Goal: Task Accomplishment & Management: Manage account settings

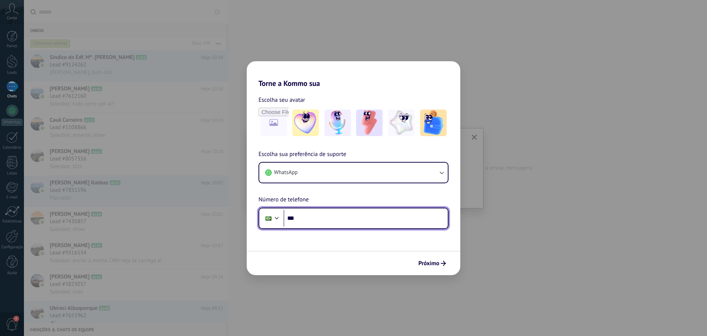
click at [340, 216] on input "***" at bounding box center [366, 218] width 164 height 17
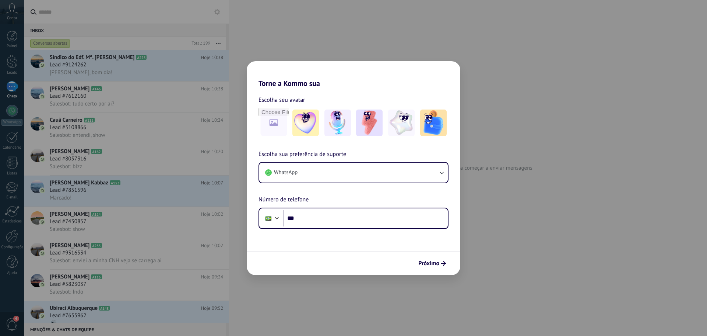
click at [87, 62] on div "Torne a Kommo sua Escolha seu avatar Escolha sua preferência de suporte WhatsAp…" at bounding box center [353, 168] width 707 height 336
click at [343, 221] on input "***" at bounding box center [366, 218] width 164 height 17
click at [329, 171] on button "WhatsApp" at bounding box center [353, 172] width 189 height 20
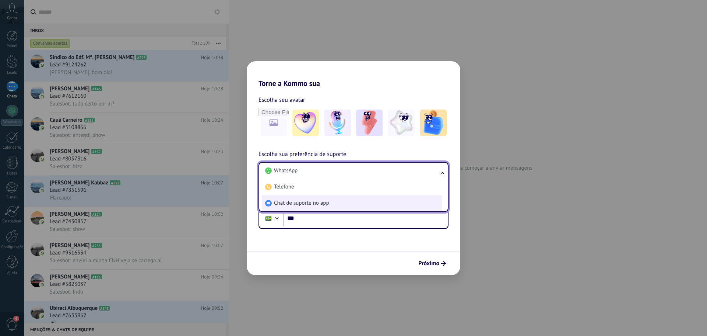
click at [332, 198] on li "Chat de suporte no app" at bounding box center [352, 203] width 180 height 16
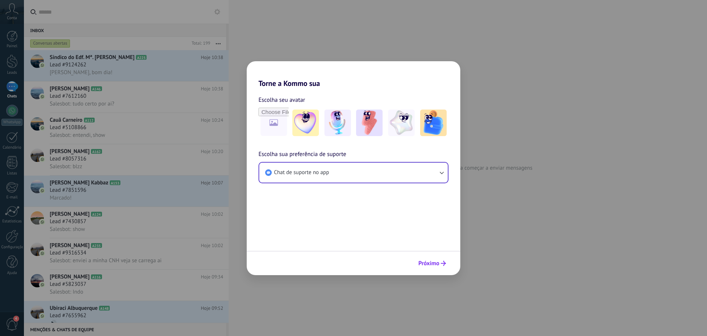
click at [432, 265] on span "Próximo" at bounding box center [428, 262] width 21 height 5
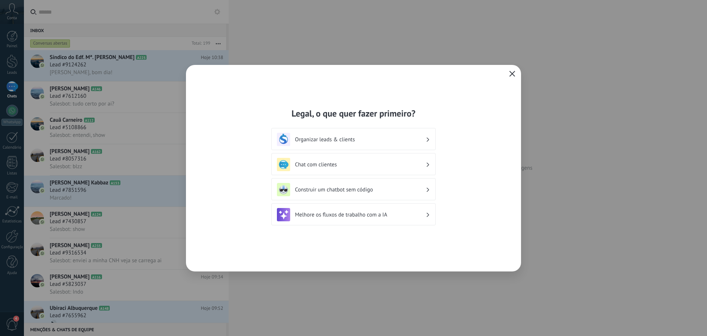
click at [514, 73] on icon "button" at bounding box center [512, 74] width 6 height 6
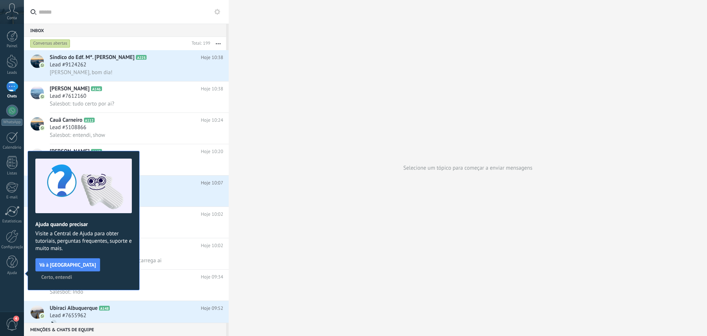
click at [72, 274] on span "Certo, entendi" at bounding box center [56, 276] width 31 height 5
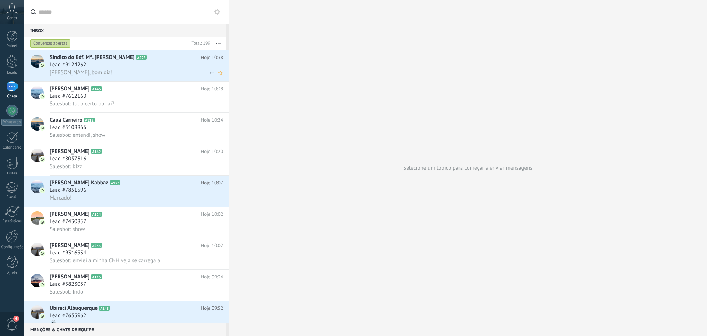
click at [114, 63] on div "Lead #9124262" at bounding box center [136, 64] width 173 height 7
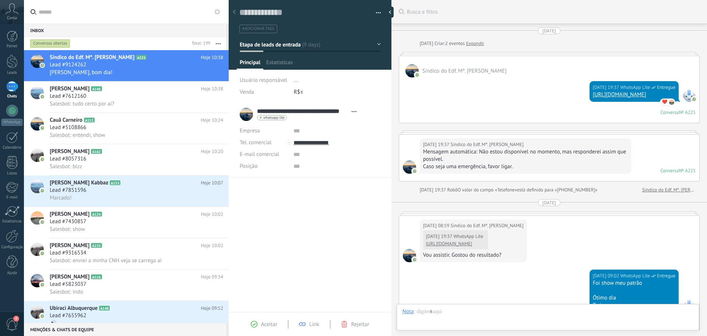
scroll to position [11, 0]
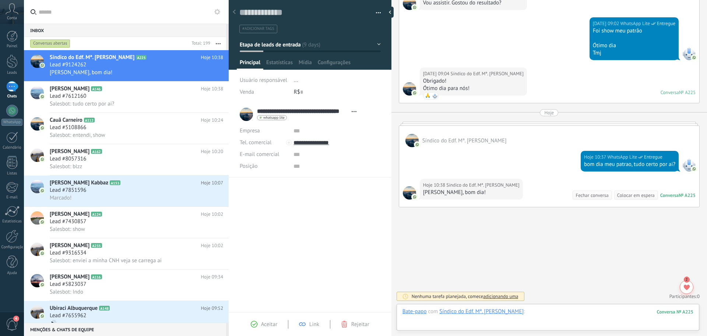
click at [427, 323] on div at bounding box center [548, 319] width 291 height 22
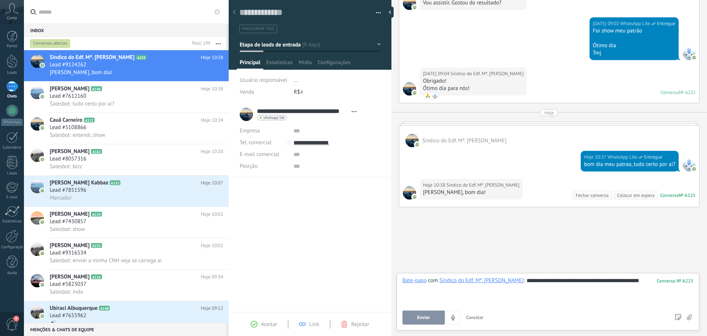
click at [420, 320] on button "Enviar" at bounding box center [424, 317] width 42 height 14
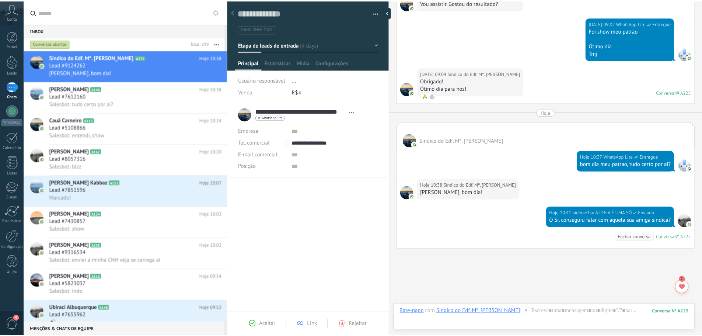
scroll to position [294, 0]
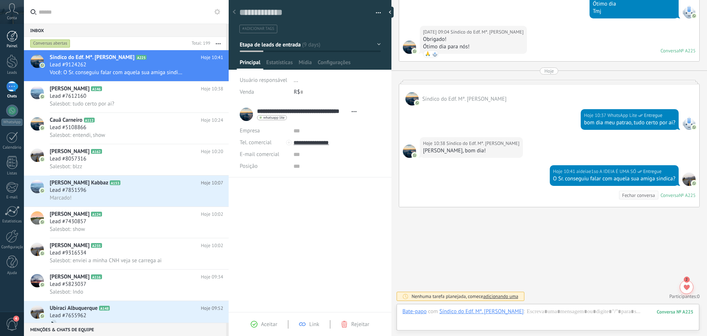
click at [11, 41] on div at bounding box center [12, 36] width 11 height 11
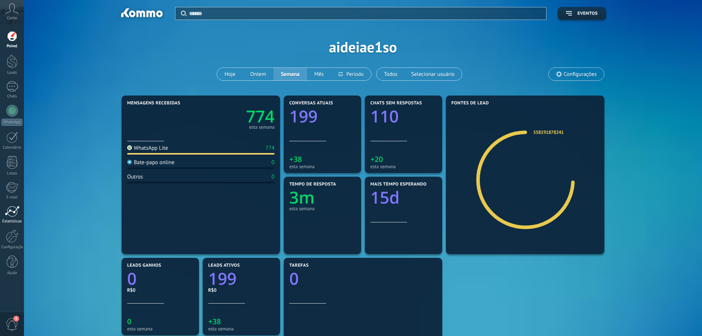
click at [16, 214] on div at bounding box center [12, 211] width 15 height 11
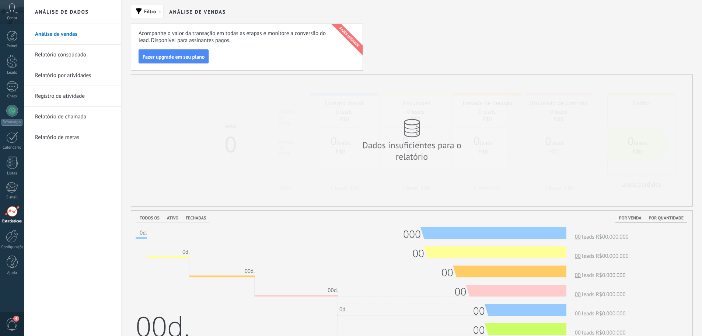
click at [14, 14] on icon at bounding box center [12, 8] width 13 height 11
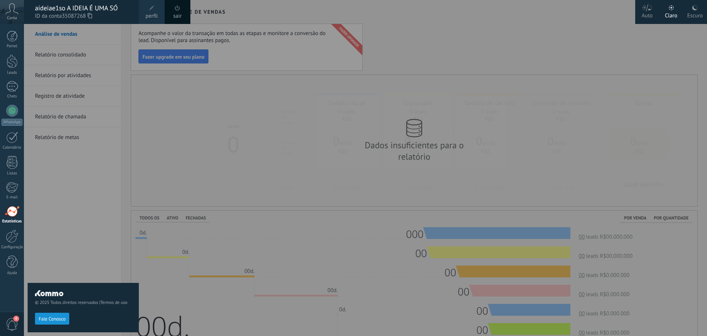
click at [151, 10] on span at bounding box center [151, 8] width 5 height 5
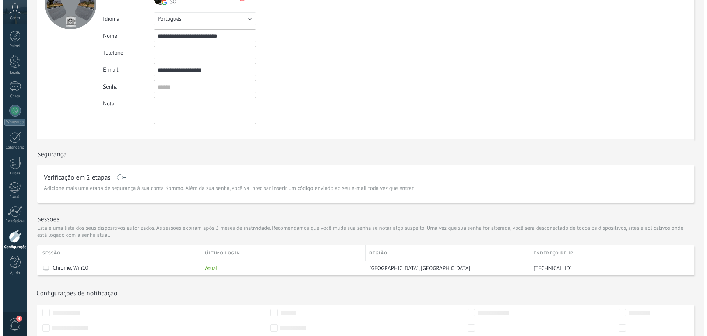
scroll to position [74, 0]
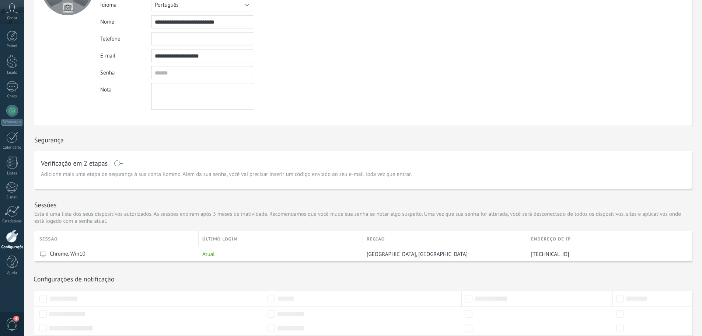
click at [118, 163] on span at bounding box center [118, 163] width 9 height 6
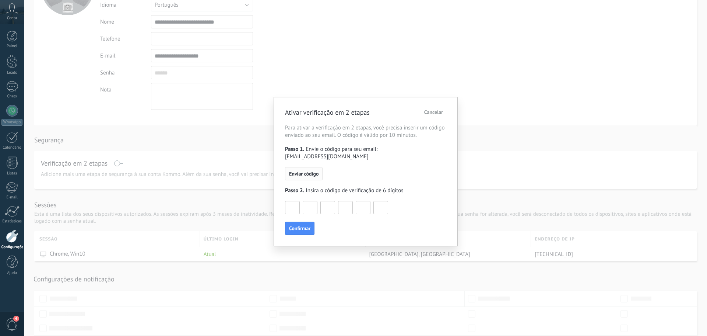
click at [309, 171] on span "Enviar código" at bounding box center [303, 173] width 29 height 5
click at [297, 201] on input at bounding box center [292, 207] width 14 height 12
type input "*"
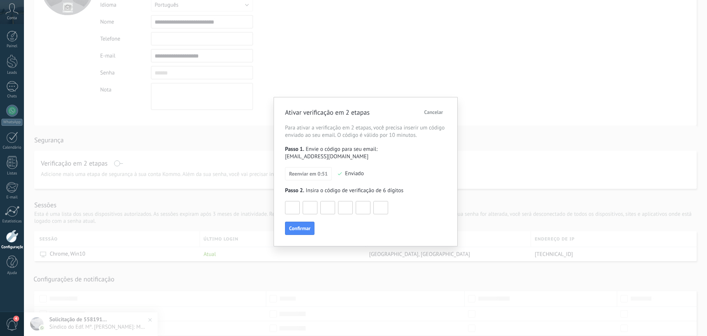
type input "*"
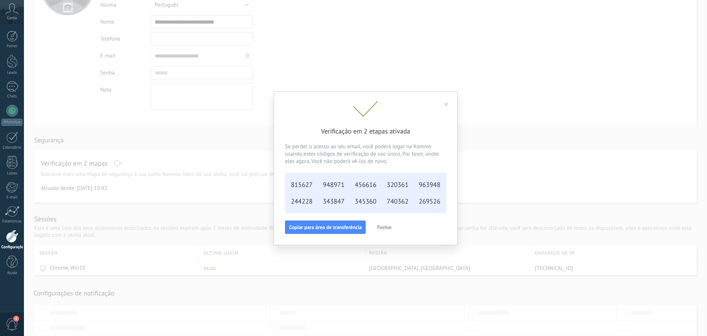
click at [315, 227] on span "Copiar para área de transferência" at bounding box center [325, 226] width 73 height 5
click at [351, 227] on span "Copiar para área de transferência" at bounding box center [325, 226] width 73 height 5
click at [328, 227] on span "Fechar" at bounding box center [331, 226] width 15 height 5
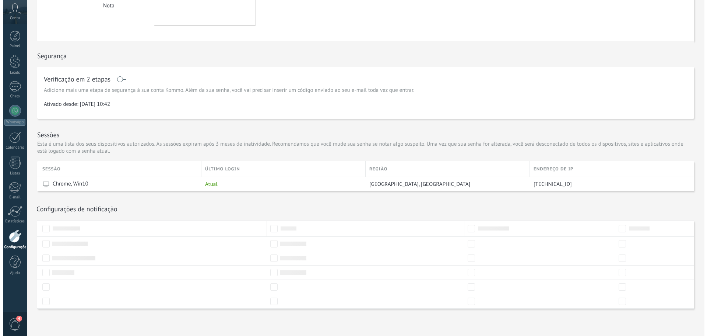
scroll to position [158, 0]
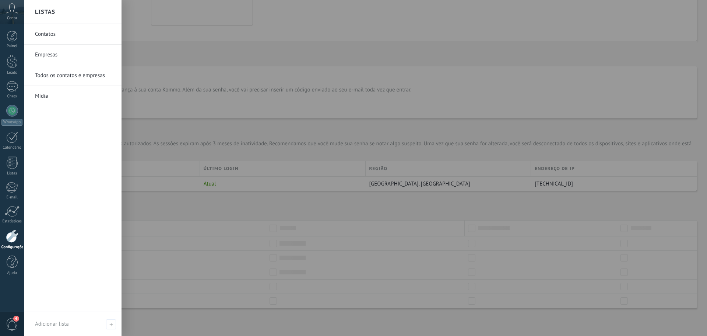
click at [58, 32] on link "Contatos" at bounding box center [74, 34] width 79 height 21
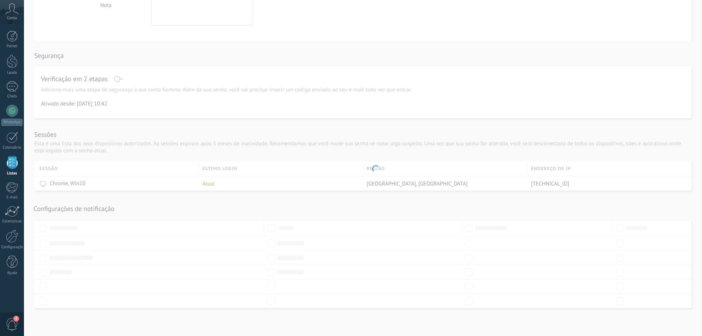
click at [14, 322] on span "4" at bounding box center [12, 324] width 13 height 13
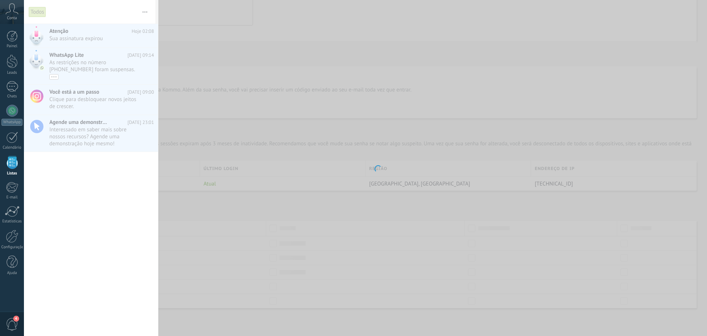
click at [13, 16] on span "Conta" at bounding box center [12, 18] width 10 height 5
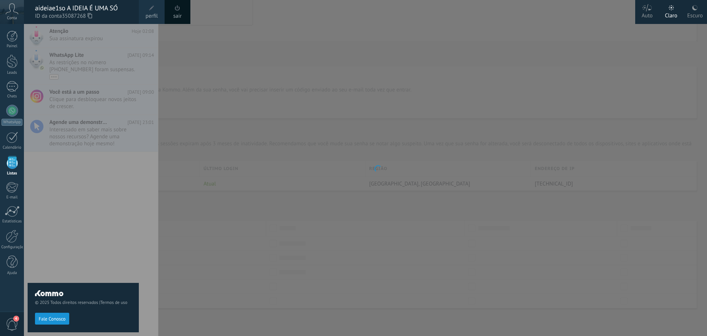
click at [153, 15] on span "perfil" at bounding box center [151, 16] width 12 height 8
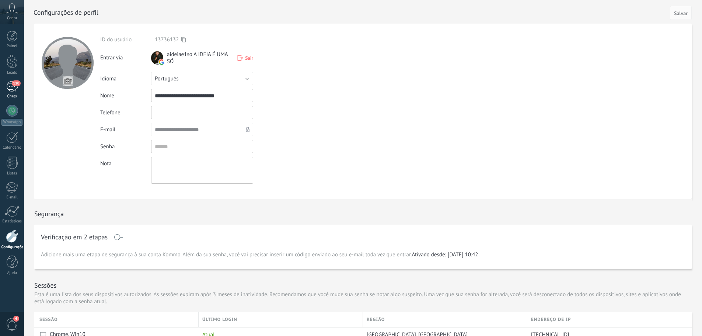
click at [13, 91] on div "110" at bounding box center [12, 86] width 12 height 11
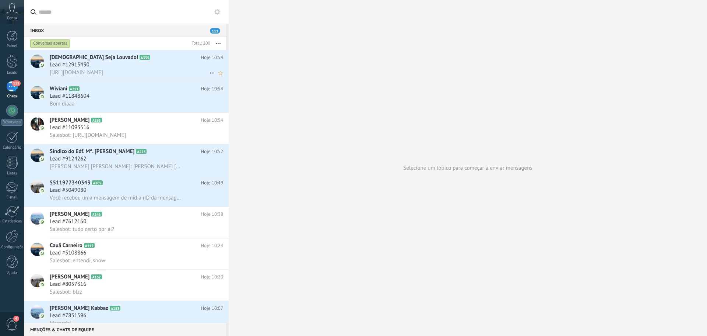
click at [133, 64] on div "Lead #12915430" at bounding box center [136, 64] width 173 height 7
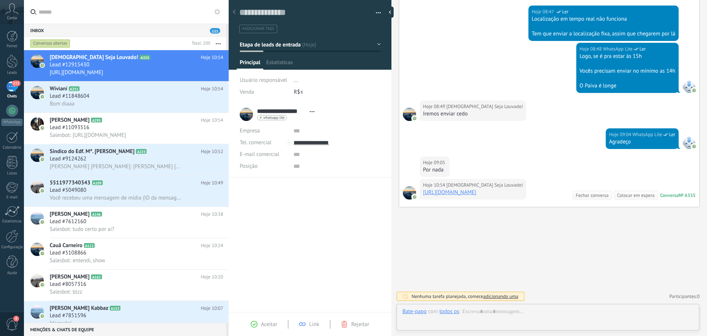
scroll to position [11, 0]
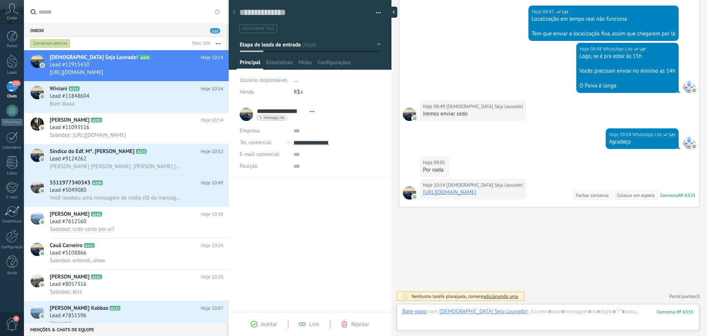
click at [391, 12] on div at bounding box center [391, 12] width 11 height 11
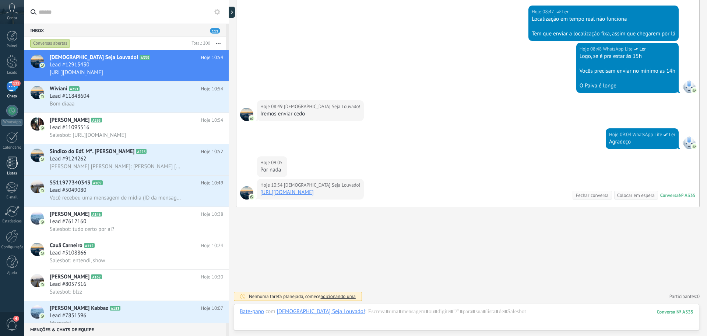
click at [12, 166] on div at bounding box center [12, 162] width 11 height 13
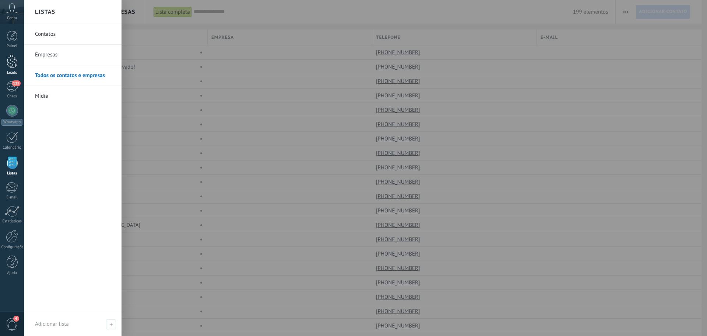
click at [13, 60] on div at bounding box center [12, 62] width 11 height 14
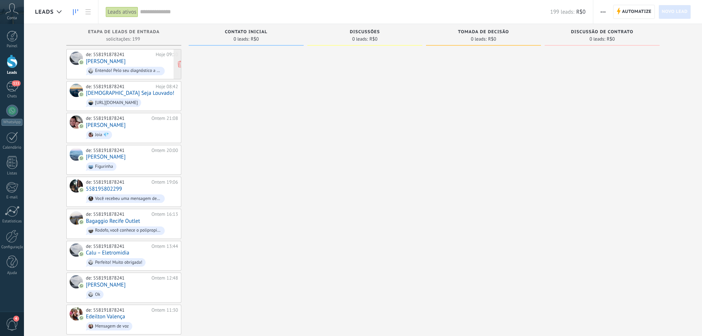
click at [134, 59] on div "de: 558191878241 Hoje 09:10 Elaine Martins Entendo! Pelo seu diagnóstico a gent…" at bounding box center [132, 64] width 92 height 25
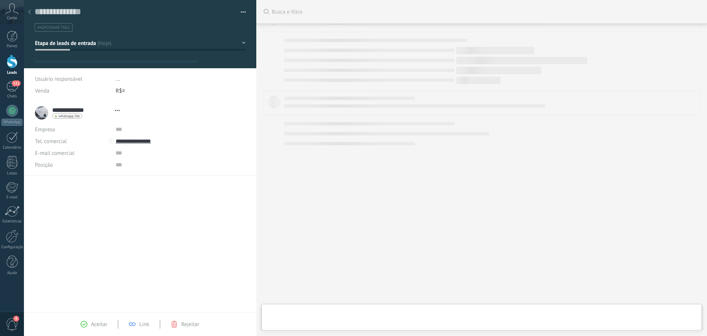
type textarea "**********"
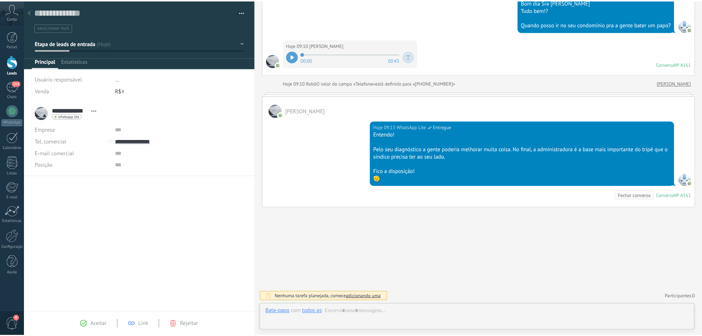
scroll to position [11, 0]
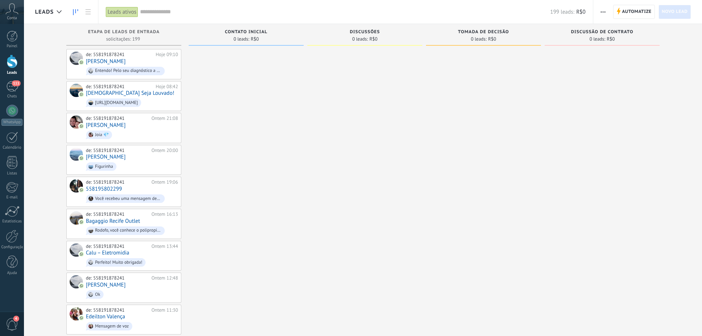
click at [123, 10] on div "Leads ativos" at bounding box center [122, 12] width 32 height 11
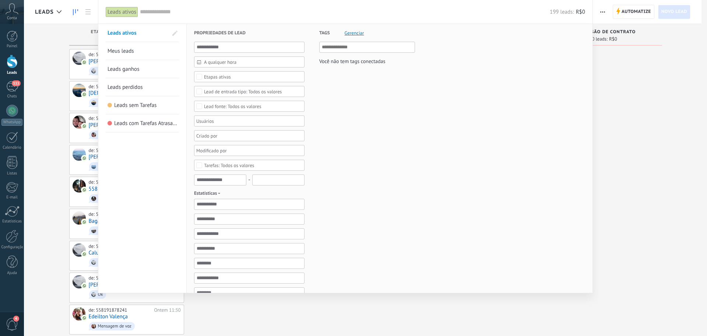
click at [355, 32] on span "Gerenciar" at bounding box center [355, 33] width 20 height 5
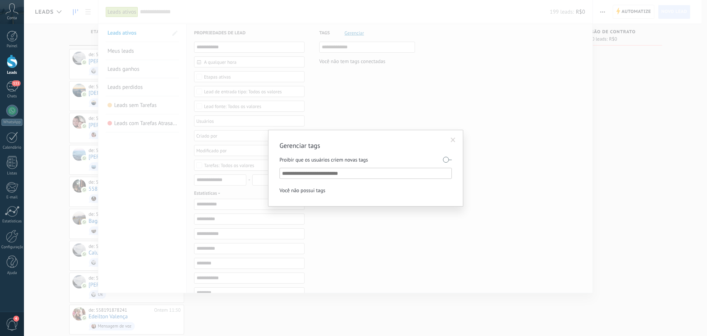
click at [453, 141] on span at bounding box center [453, 139] width 5 height 5
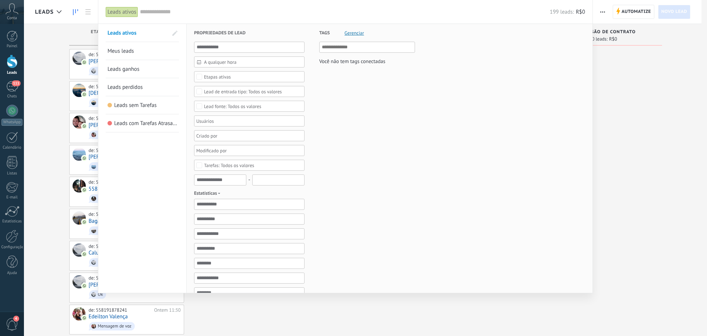
click at [632, 113] on div at bounding box center [353, 168] width 707 height 336
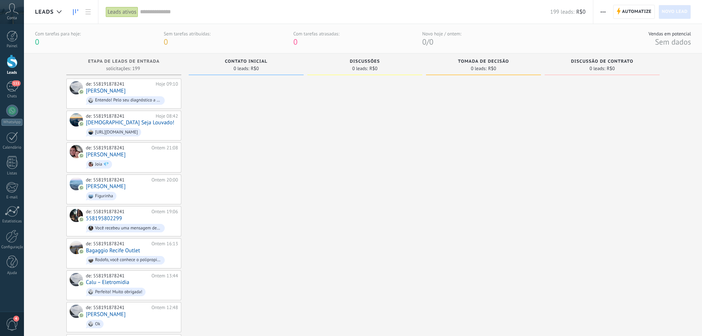
click at [14, 12] on use at bounding box center [12, 8] width 13 height 11
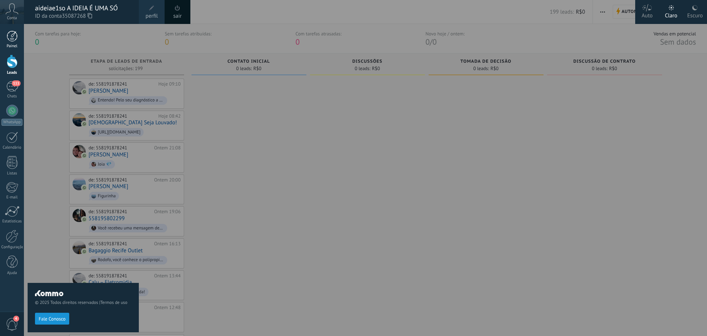
click at [9, 39] on div at bounding box center [12, 36] width 11 height 11
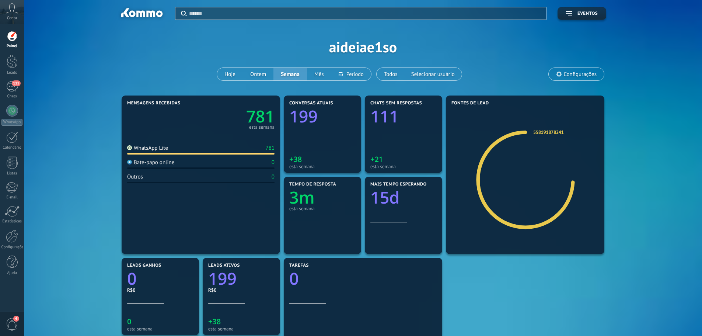
click at [16, 11] on icon at bounding box center [12, 8] width 13 height 11
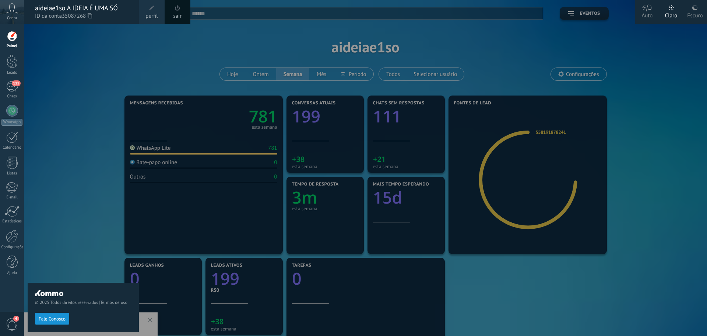
click at [150, 13] on span "perfil" at bounding box center [151, 16] width 12 height 8
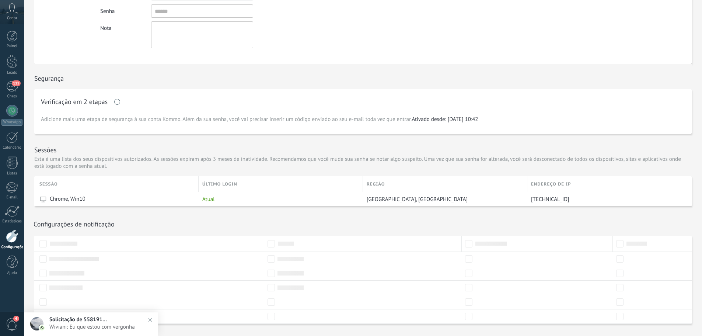
scroll to position [151, 0]
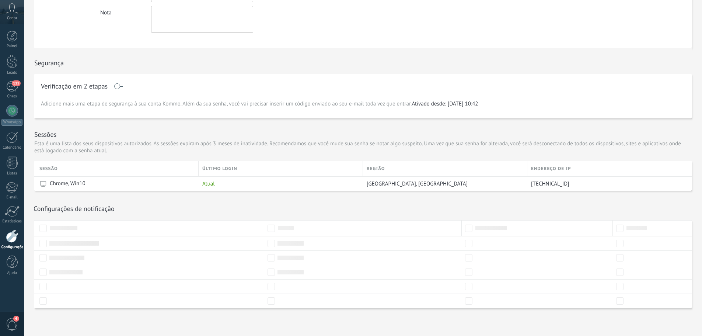
click at [11, 239] on div at bounding box center [12, 235] width 13 height 13
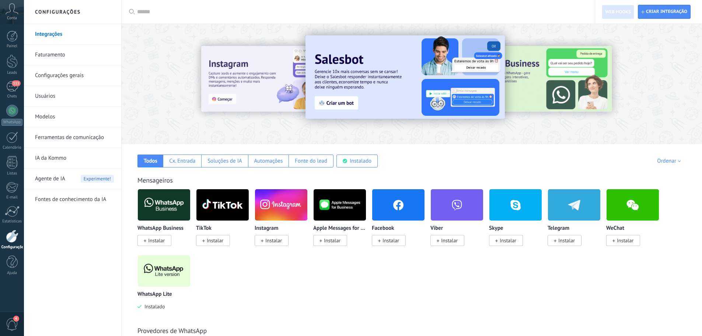
click at [85, 50] on link "Faturamento" at bounding box center [74, 55] width 79 height 21
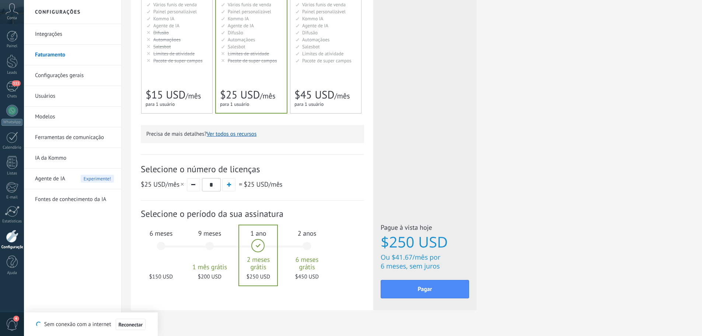
scroll to position [147, 0]
click at [164, 81] on div "Básico Для увеличения продаж в малом бизнесе For small businesses that want to …" at bounding box center [176, 27] width 71 height 169
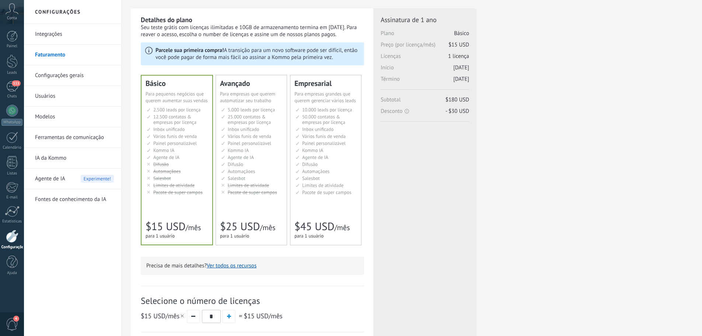
scroll to position [0, 0]
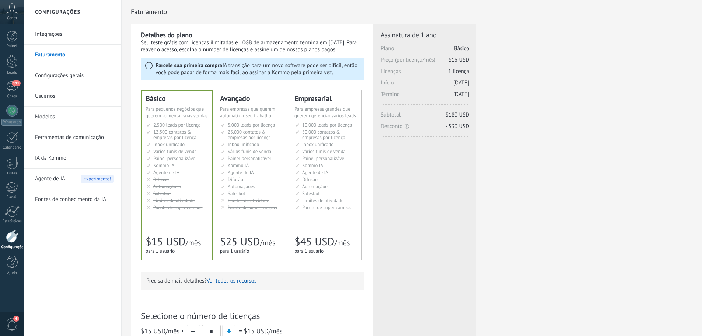
click at [75, 78] on link "Configurações gerais" at bounding box center [74, 75] width 79 height 21
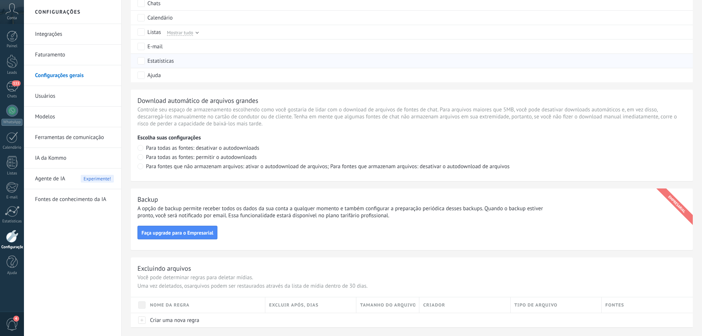
scroll to position [469, 0]
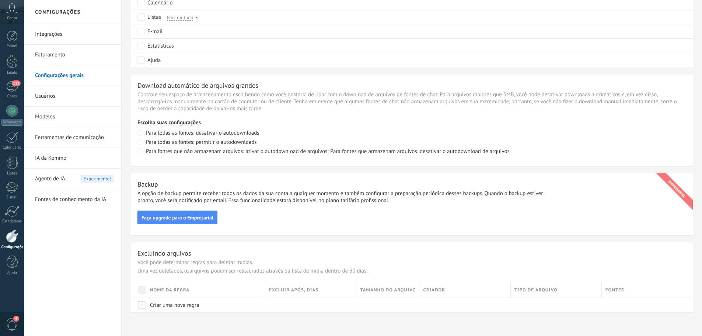
click at [87, 97] on link "Usuários" at bounding box center [74, 96] width 79 height 21
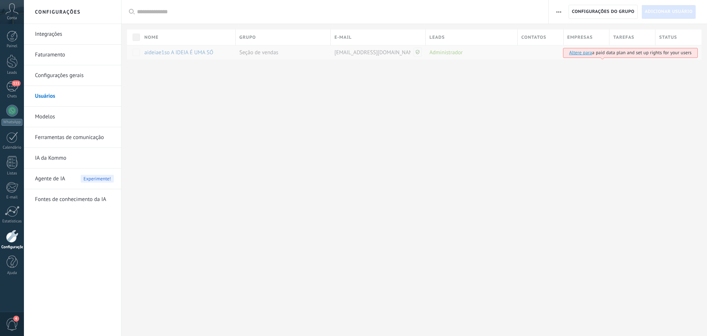
click at [87, 114] on link "Modelos" at bounding box center [74, 116] width 79 height 21
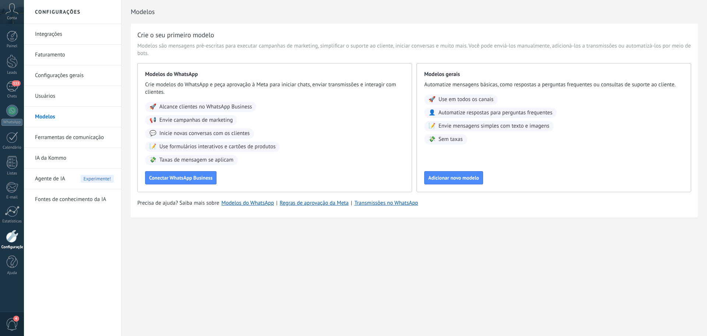
click at [72, 140] on link "Ferramentas de comunicação" at bounding box center [74, 137] width 79 height 21
